Goal: Information Seeking & Learning: Understand process/instructions

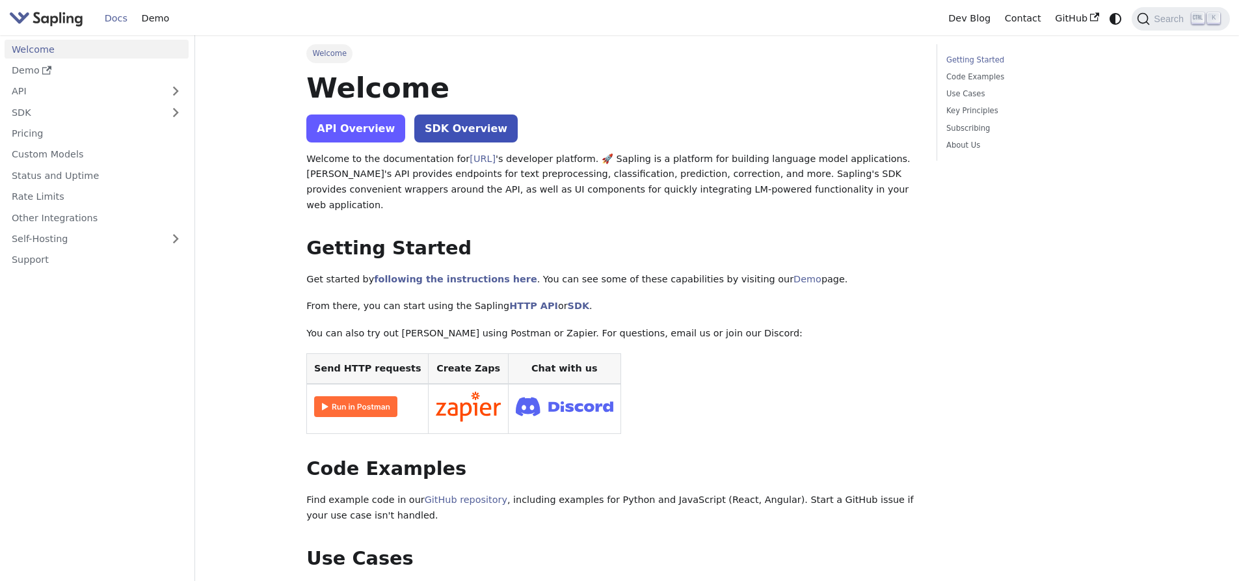
click at [378, 133] on link "API Overview" at bounding box center [355, 128] width 99 height 28
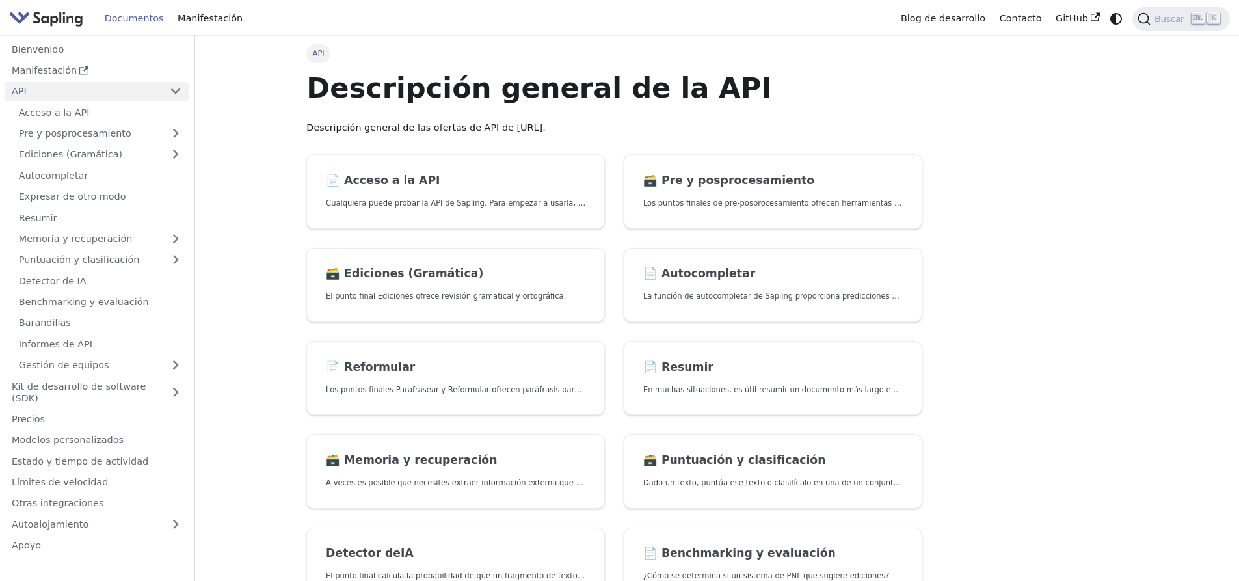
click at [869, 125] on p "Descripción general de las ofertas de API de [URL]." at bounding box center [614, 128] width 616 height 16
click at [45, 117] on font "Acceso a la API" at bounding box center [54, 112] width 71 height 10
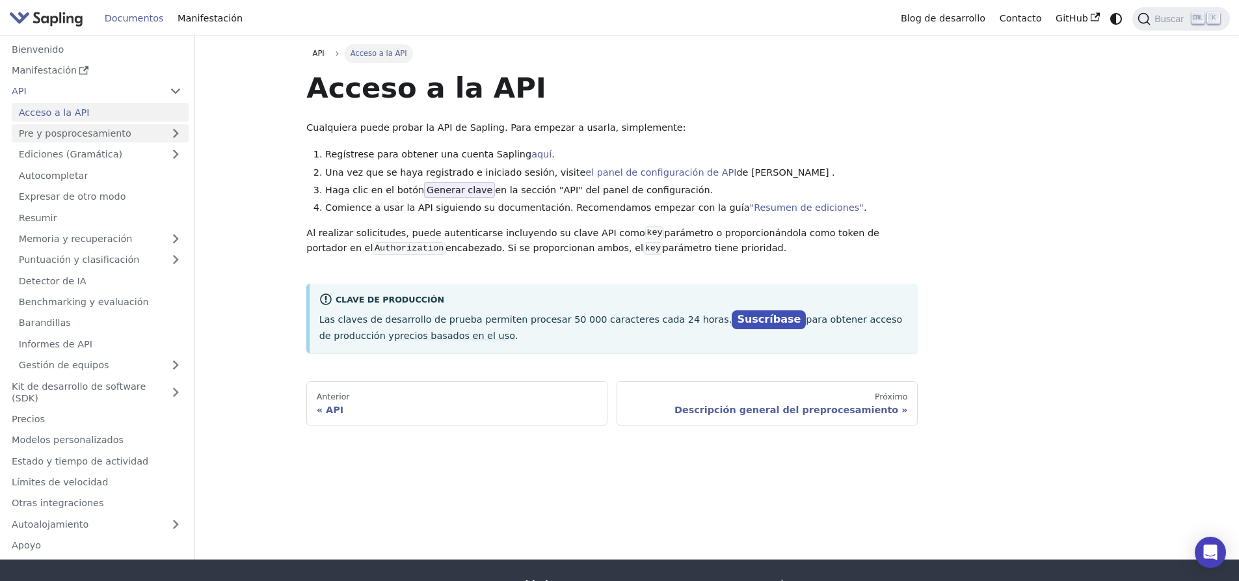
click at [66, 139] on font "Pre y posprocesamiento" at bounding box center [75, 133] width 112 height 10
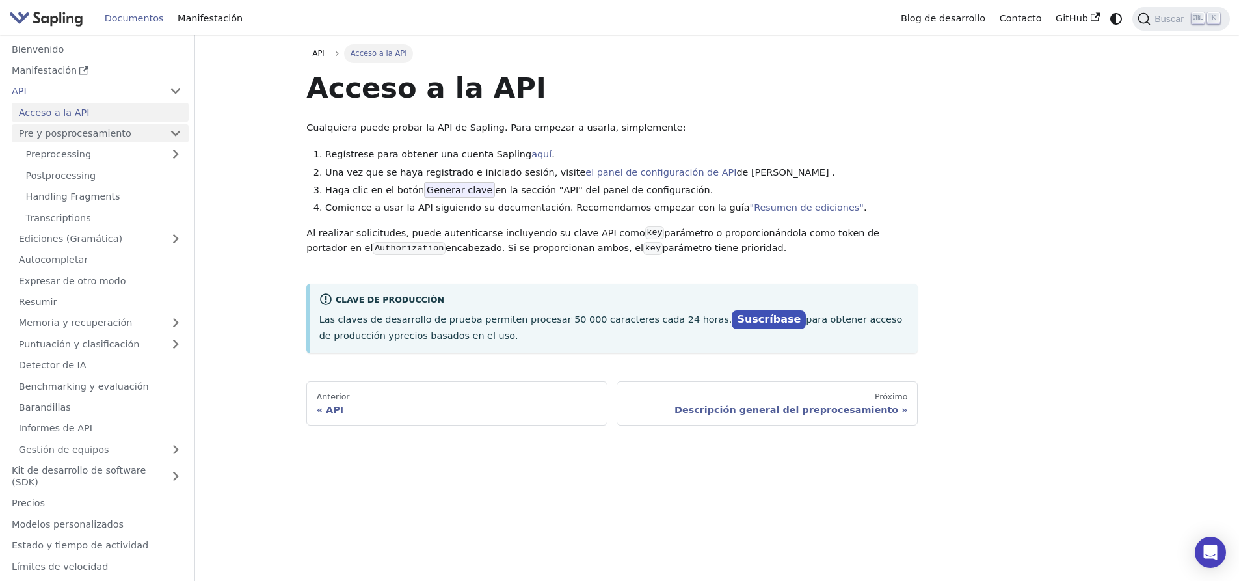
click at [66, 139] on font "Pre y posprocesamiento" at bounding box center [75, 133] width 112 height 10
